Goal: Task Accomplishment & Management: Complete application form

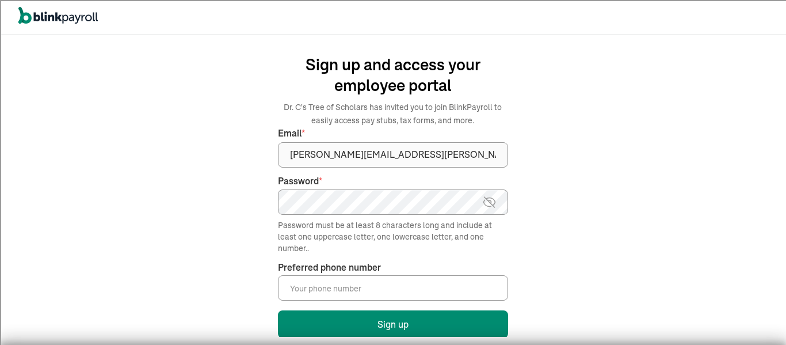
click at [316, 290] on input "Preferred phone number *" at bounding box center [393, 287] width 230 height 25
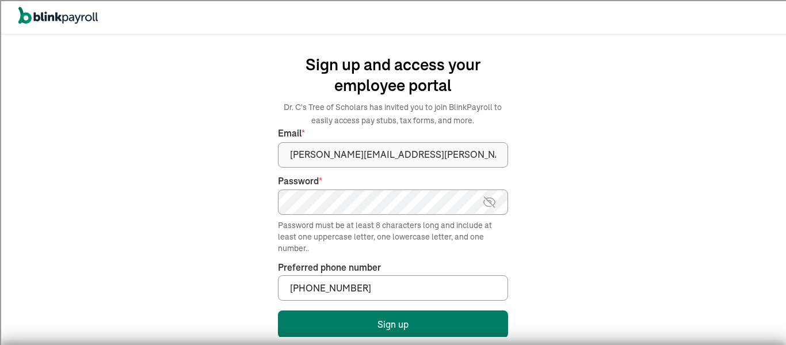
type input "(504) 281-0532"
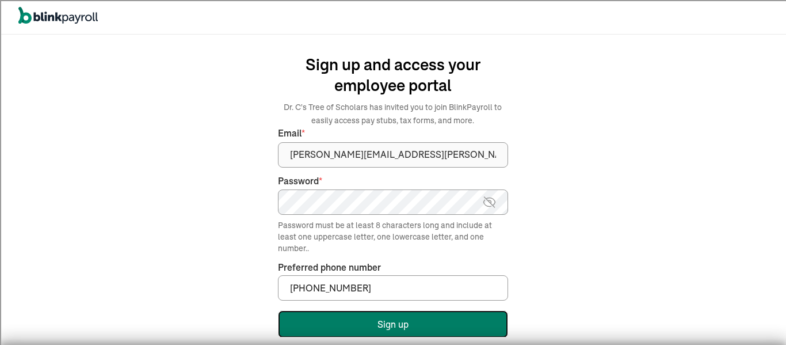
click at [404, 324] on button "Sign up" at bounding box center [393, 324] width 230 height 28
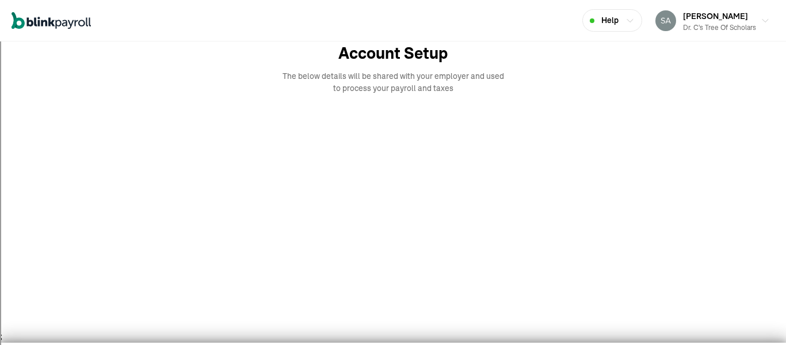
scroll to position [64, 0]
